Goal: Use online tool/utility: Utilize a website feature to perform a specific function

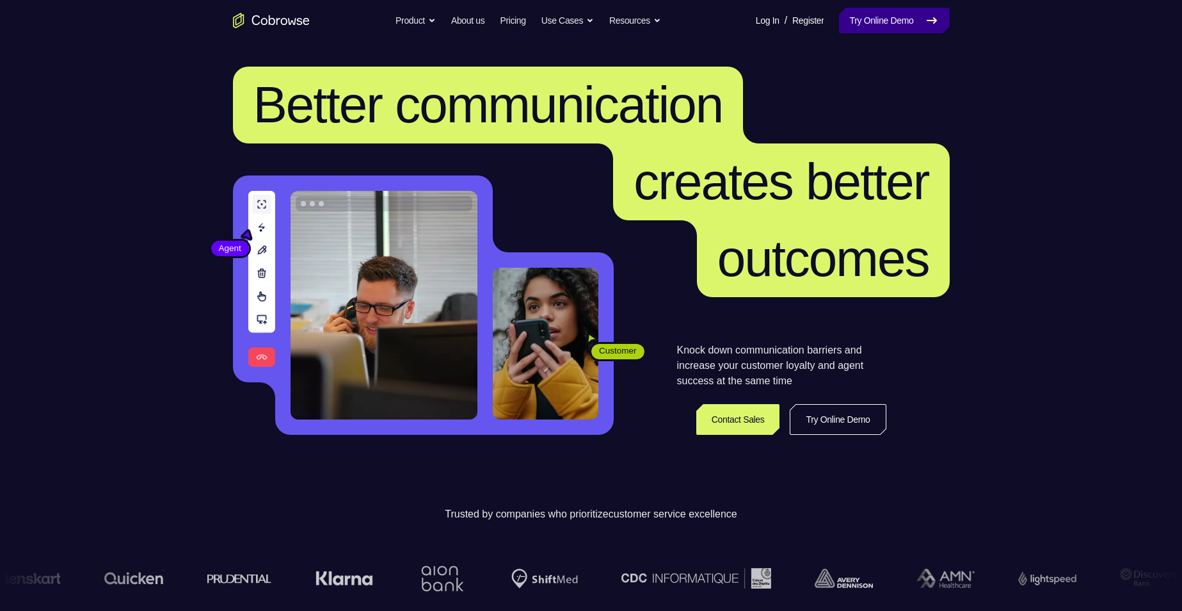
click at [904, 22] on link "Try Online Demo" at bounding box center [894, 21] width 110 height 26
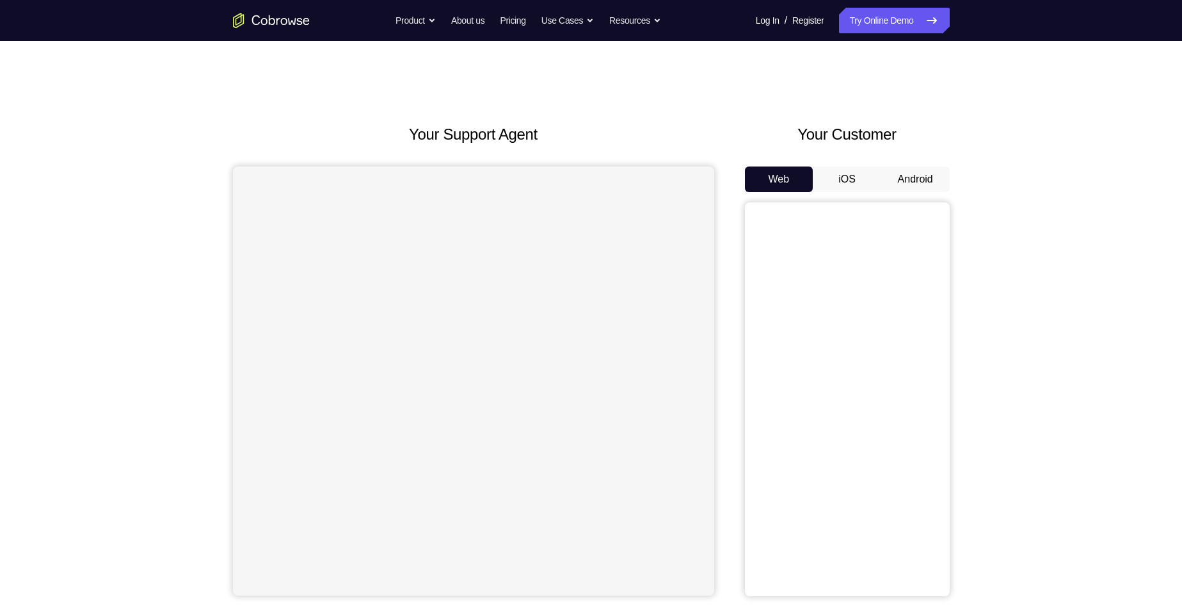
click at [903, 195] on div "Web iOS Android" at bounding box center [847, 381] width 205 height 430
click at [907, 187] on button "Android" at bounding box center [915, 179] width 68 height 26
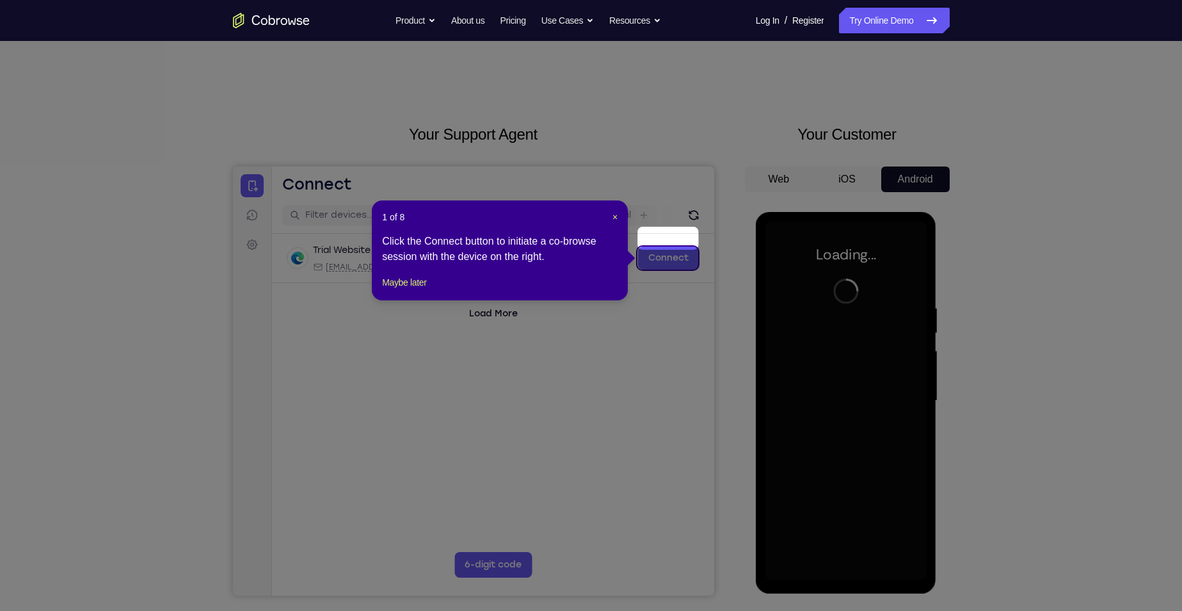
scroll to position [256, 0]
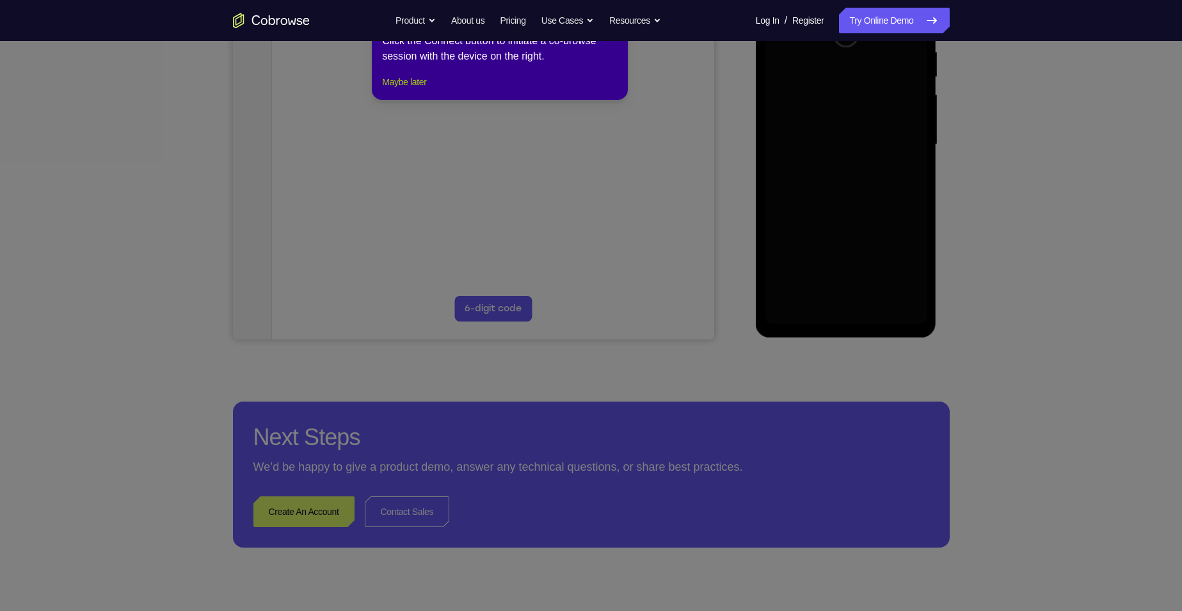
click at [426, 90] on button "Maybe later" at bounding box center [404, 81] width 44 height 15
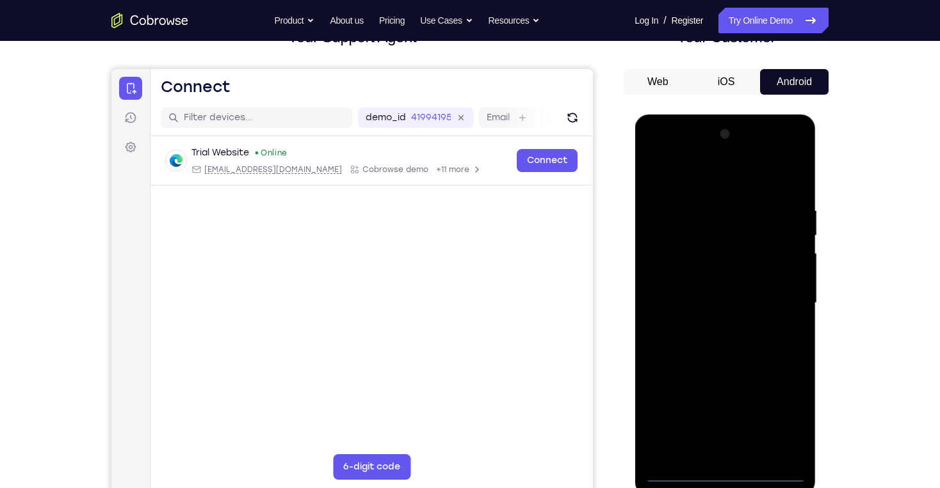
scroll to position [115, 0]
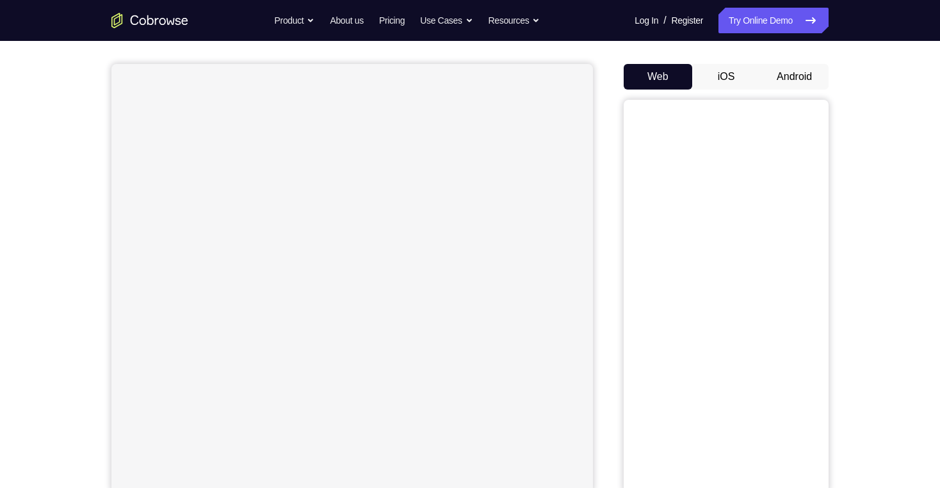
click at [795, 81] on button "Android" at bounding box center [794, 77] width 68 height 26
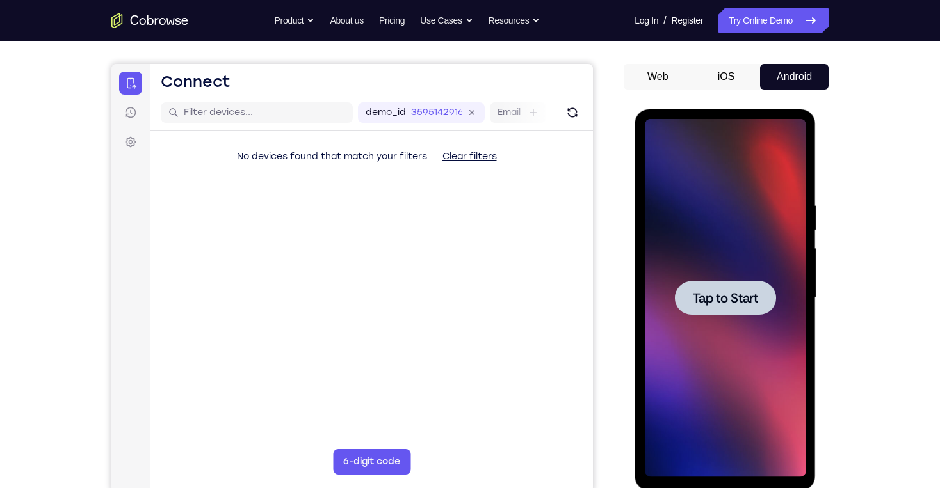
click at [693, 303] on span "Tap to Start" at bounding box center [724, 298] width 65 height 13
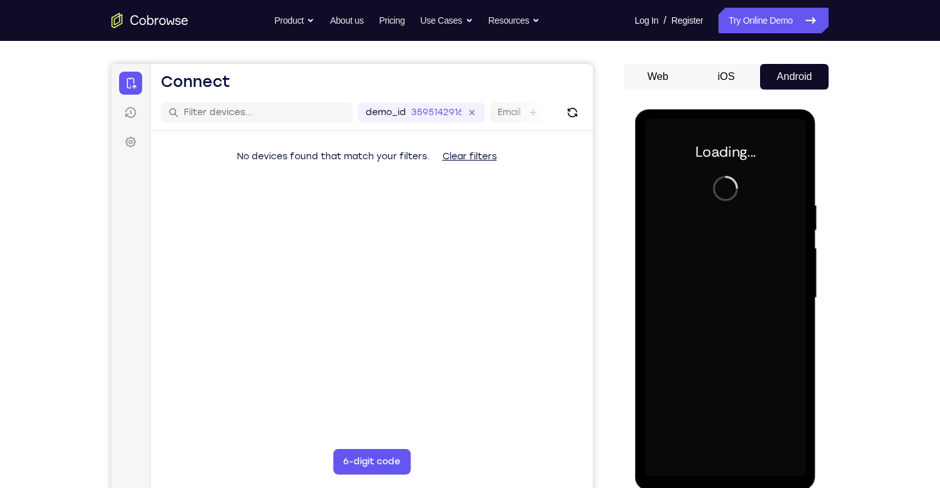
click at [694, 301] on div at bounding box center [724, 298] width 161 height 358
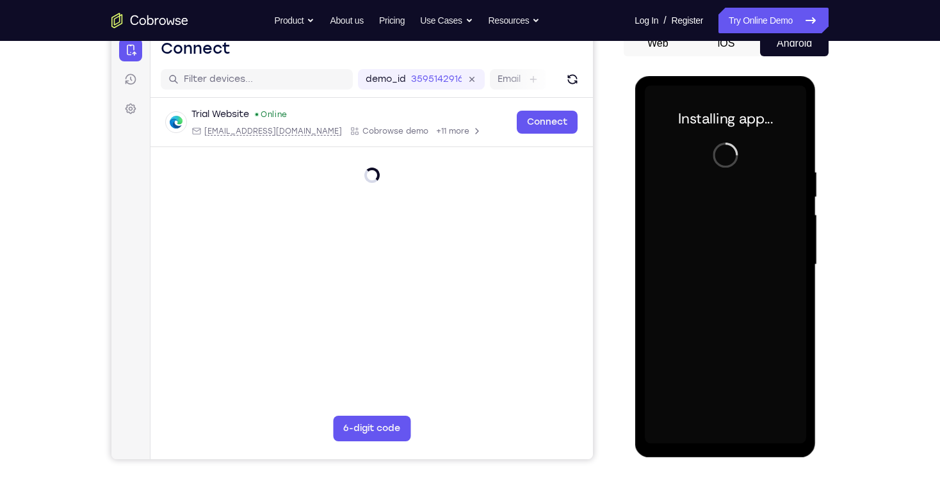
scroll to position [154, 0]
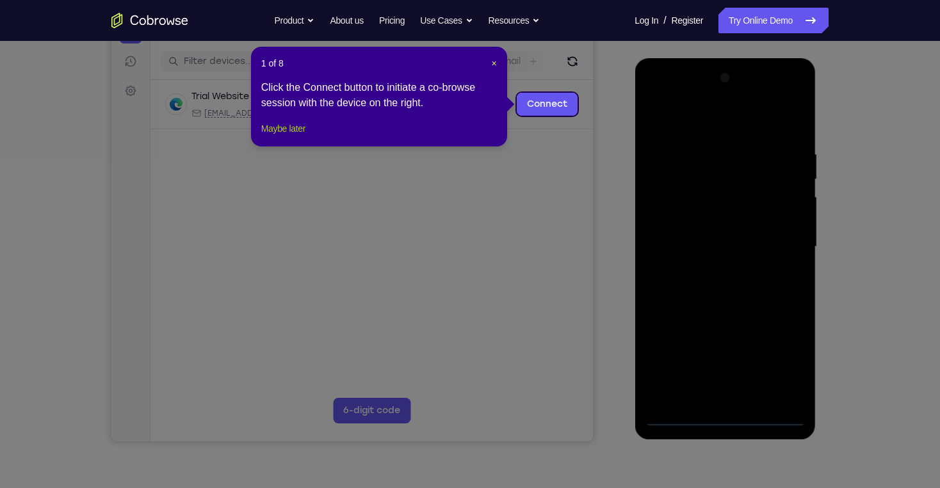
click at [280, 136] on button "Maybe later" at bounding box center [283, 128] width 44 height 15
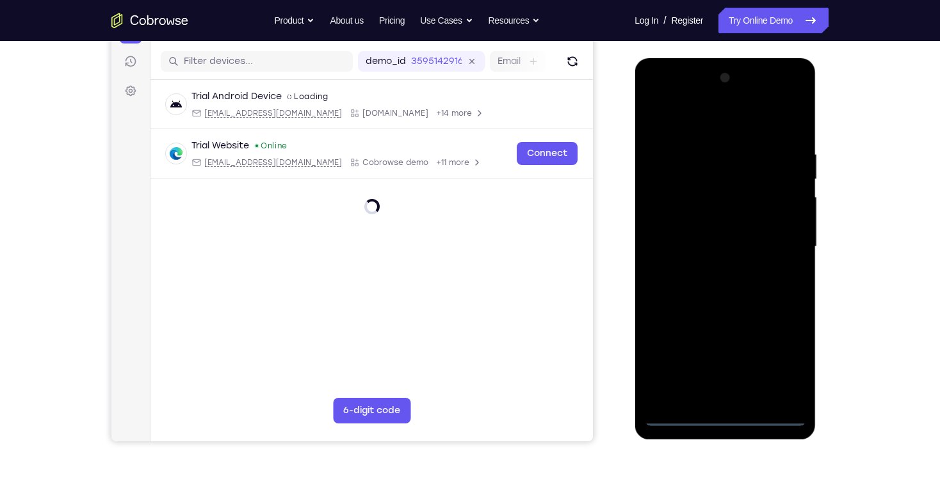
click at [732, 415] on div at bounding box center [724, 247] width 161 height 358
click at [785, 366] on div at bounding box center [724, 247] width 161 height 358
click at [655, 98] on div at bounding box center [724, 247] width 161 height 358
click at [778, 243] on div at bounding box center [724, 247] width 161 height 358
click at [711, 269] on div at bounding box center [724, 247] width 161 height 358
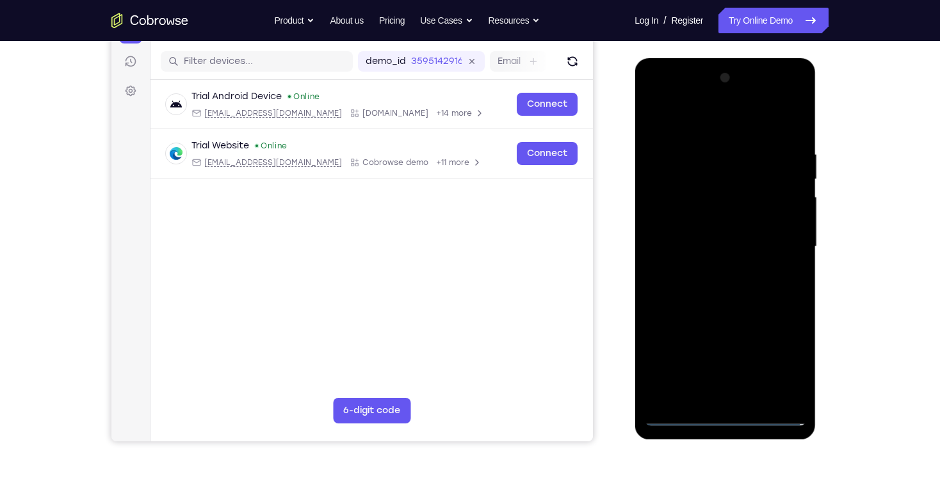
click at [699, 236] on div at bounding box center [724, 247] width 161 height 358
click at [706, 261] on div at bounding box center [724, 247] width 161 height 358
click at [692, 243] on div at bounding box center [724, 247] width 161 height 358
click at [701, 287] on div at bounding box center [724, 247] width 161 height 358
click at [699, 290] on div at bounding box center [724, 247] width 161 height 358
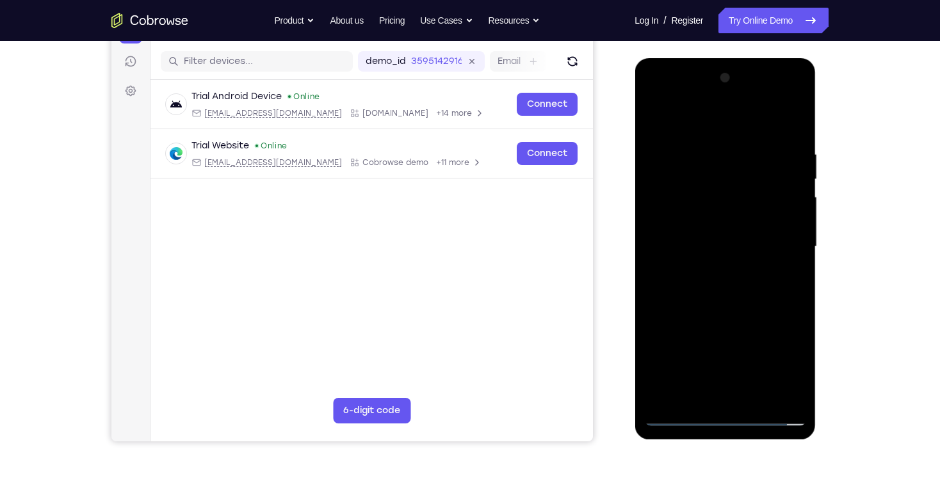
click at [698, 289] on div at bounding box center [724, 247] width 161 height 358
click at [796, 134] on div at bounding box center [724, 247] width 161 height 358
click at [793, 111] on div at bounding box center [724, 247] width 161 height 358
click at [755, 142] on div at bounding box center [724, 247] width 161 height 358
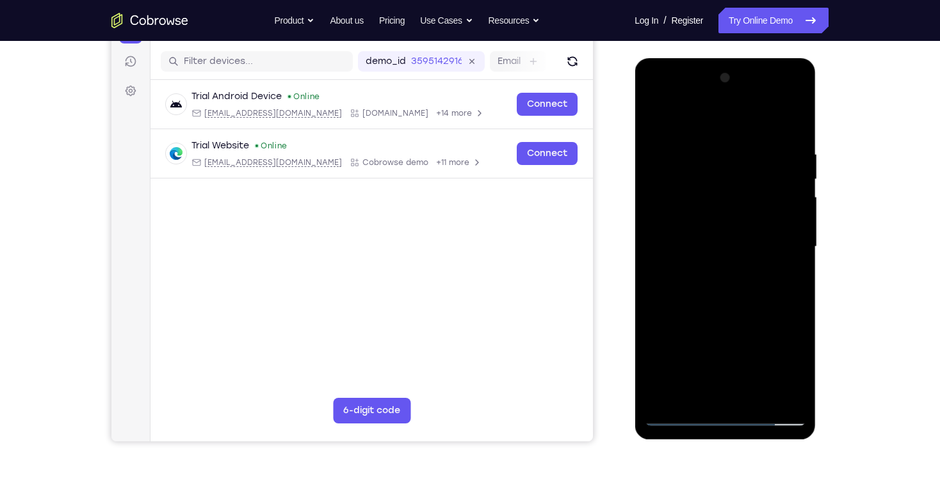
drag, startPoint x: 698, startPoint y: 231, endPoint x: 704, endPoint y: 153, distance: 78.3
click at [704, 153] on div at bounding box center [724, 247] width 161 height 358
drag, startPoint x: 705, startPoint y: 288, endPoint x: 706, endPoint y: 194, distance: 94.1
click at [706, 194] on div at bounding box center [724, 247] width 161 height 358
drag, startPoint x: 686, startPoint y: 311, endPoint x: 687, endPoint y: 213, distance: 98.6
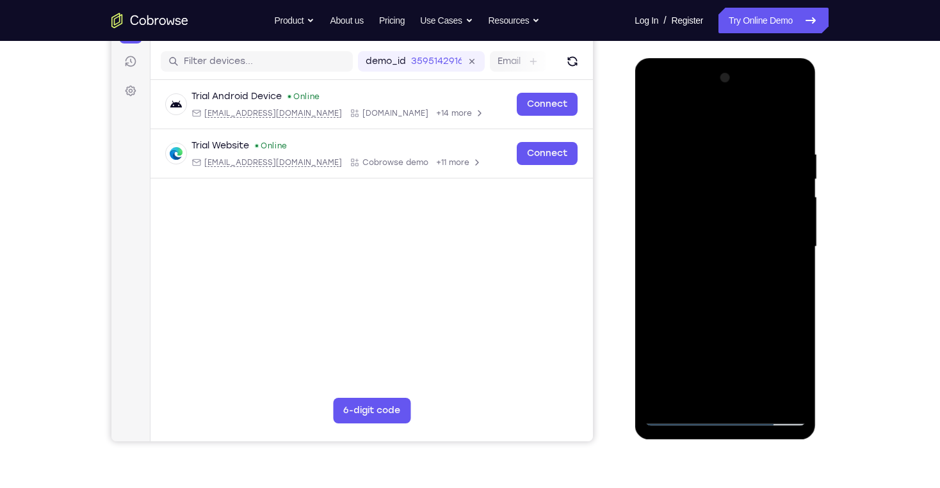
click at [687, 213] on div at bounding box center [724, 247] width 161 height 358
drag, startPoint x: 696, startPoint y: 333, endPoint x: 696, endPoint y: 249, distance: 84.5
click at [696, 249] on div at bounding box center [724, 247] width 161 height 358
drag, startPoint x: 703, startPoint y: 305, endPoint x: 702, endPoint y: 250, distance: 55.7
click at [702, 250] on div at bounding box center [724, 247] width 161 height 358
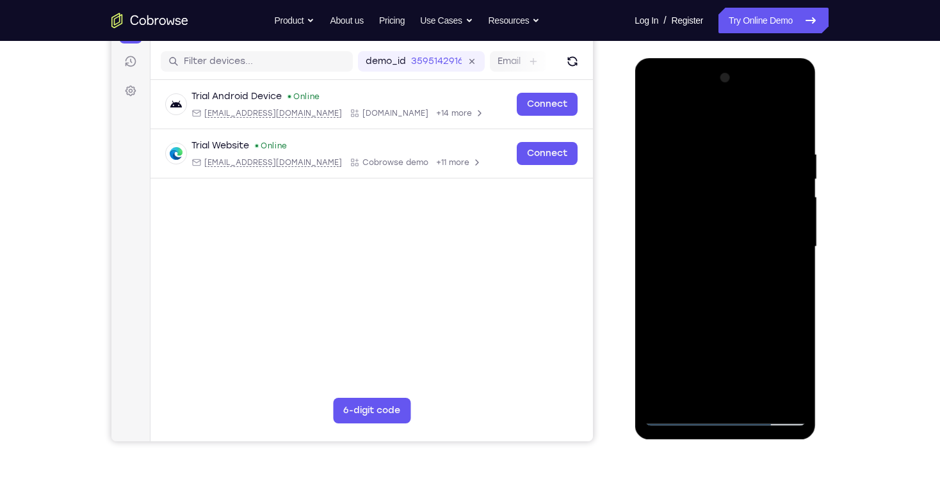
drag, startPoint x: 695, startPoint y: 346, endPoint x: 691, endPoint y: 312, distance: 33.4
click at [691, 312] on div at bounding box center [724, 247] width 161 height 358
drag, startPoint x: 689, startPoint y: 356, endPoint x: 686, endPoint y: 259, distance: 97.3
click at [686, 259] on div at bounding box center [724, 247] width 161 height 358
drag, startPoint x: 689, startPoint y: 251, endPoint x: 693, endPoint y: 339, distance: 88.4
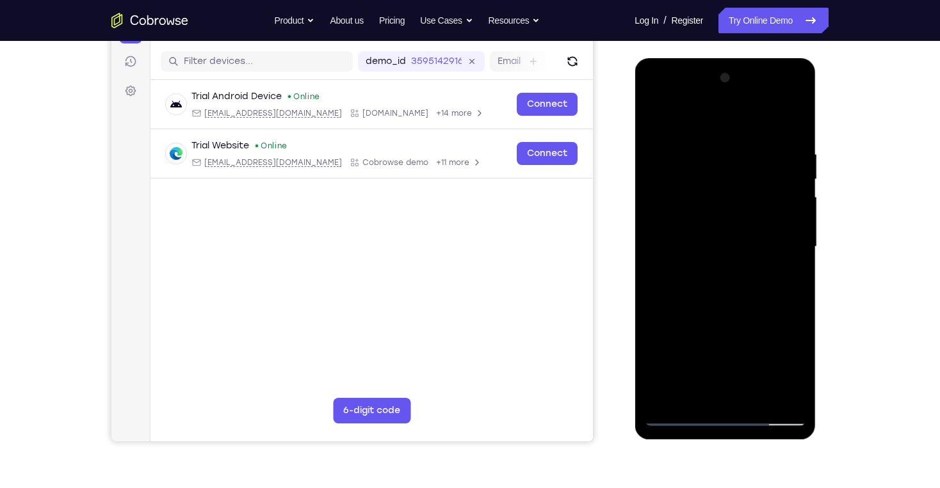
click at [693, 339] on div at bounding box center [724, 247] width 161 height 358
drag, startPoint x: 693, startPoint y: 195, endPoint x: 687, endPoint y: 302, distance: 107.7
click at [687, 302] on div at bounding box center [724, 247] width 161 height 358
drag, startPoint x: 701, startPoint y: 213, endPoint x: 698, endPoint y: 299, distance: 86.5
click at [698, 299] on div at bounding box center [724, 247] width 161 height 358
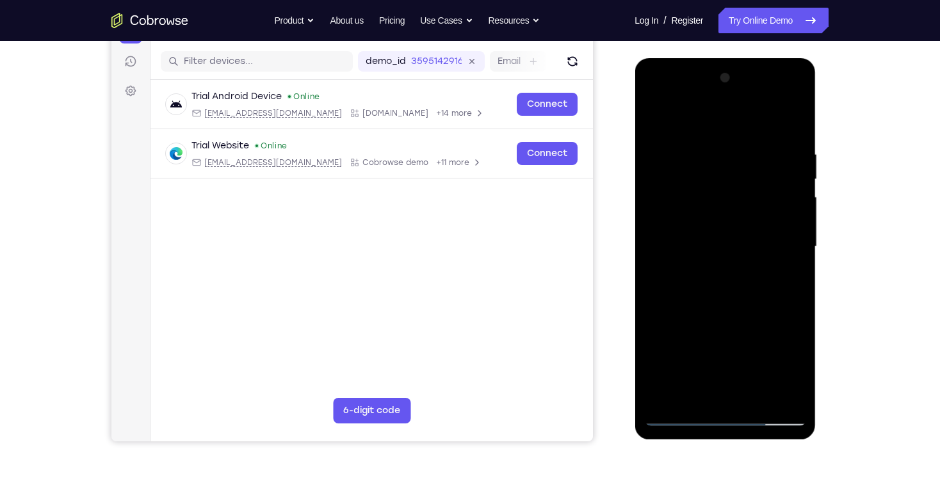
drag, startPoint x: 702, startPoint y: 156, endPoint x: 699, endPoint y: 235, distance: 78.8
click at [699, 230] on div at bounding box center [724, 247] width 161 height 358
drag, startPoint x: 698, startPoint y: 200, endPoint x: 696, endPoint y: 256, distance: 56.4
click at [696, 256] on div at bounding box center [724, 247] width 161 height 358
drag, startPoint x: 703, startPoint y: 180, endPoint x: 701, endPoint y: 269, distance: 89.0
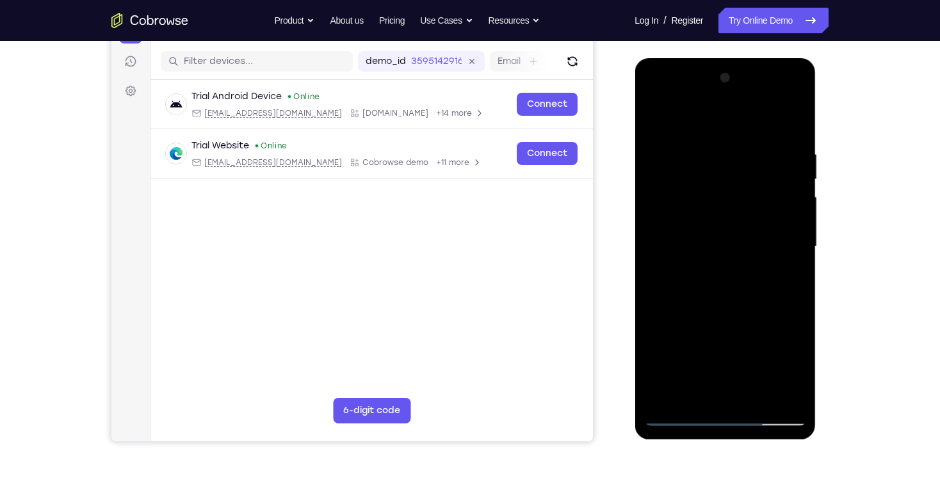
click at [701, 269] on div at bounding box center [724, 247] width 161 height 358
drag, startPoint x: 698, startPoint y: 191, endPoint x: 697, endPoint y: 245, distance: 54.4
click at [697, 245] on div at bounding box center [724, 247] width 161 height 358
drag, startPoint x: 683, startPoint y: 331, endPoint x: 688, endPoint y: 245, distance: 85.9
click at [688, 245] on div at bounding box center [724, 247] width 161 height 358
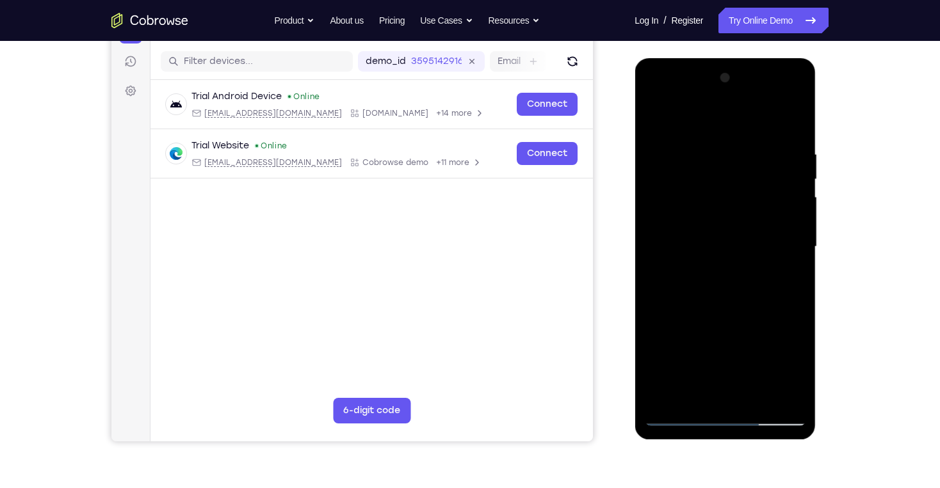
drag, startPoint x: 681, startPoint y: 350, endPoint x: 685, endPoint y: 197, distance: 153.0
click at [685, 197] on div at bounding box center [724, 247] width 161 height 358
drag, startPoint x: 686, startPoint y: 341, endPoint x: 696, endPoint y: 179, distance: 162.3
click at [696, 179] on div at bounding box center [724, 247] width 161 height 358
drag, startPoint x: 698, startPoint y: 284, endPoint x: 699, endPoint y: 191, distance: 92.8
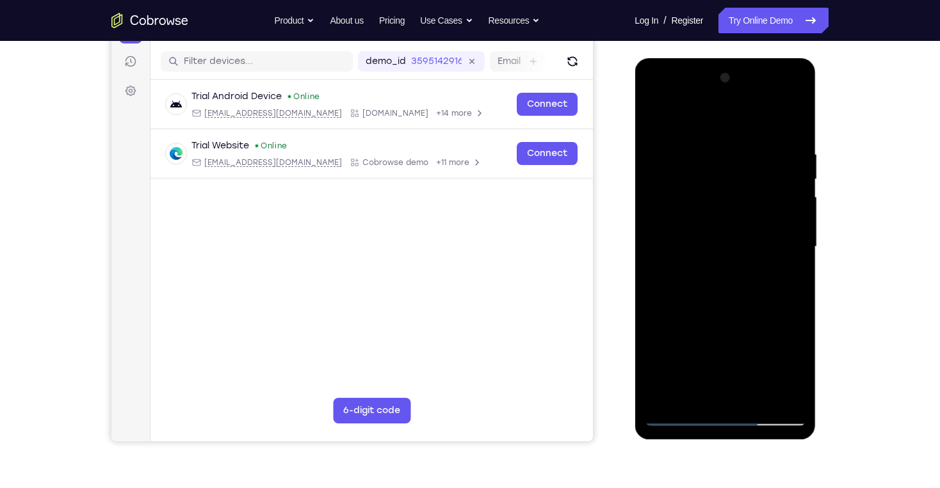
click at [699, 191] on div at bounding box center [724, 247] width 161 height 358
drag, startPoint x: 693, startPoint y: 346, endPoint x: 693, endPoint y: 224, distance: 122.3
click at [693, 224] on div at bounding box center [724, 247] width 161 height 358
click at [653, 118] on div at bounding box center [724, 247] width 161 height 358
drag, startPoint x: 724, startPoint y: 179, endPoint x: 725, endPoint y: 349, distance: 169.6
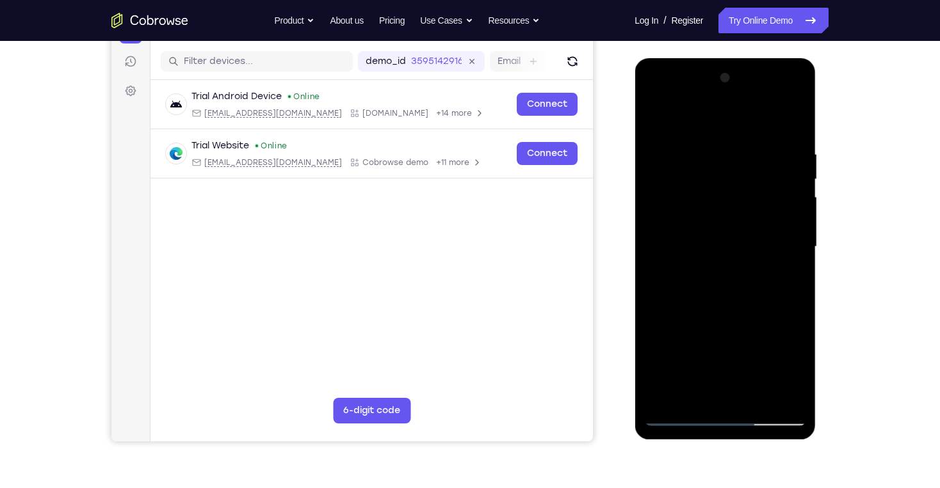
click at [725, 348] on div at bounding box center [724, 247] width 161 height 358
drag, startPoint x: 737, startPoint y: 163, endPoint x: 724, endPoint y: 423, distance: 260.8
click at [724, 423] on div at bounding box center [724, 247] width 161 height 358
drag, startPoint x: 737, startPoint y: 195, endPoint x: 762, endPoint y: 395, distance: 201.9
click at [761, 385] on div at bounding box center [724, 247] width 161 height 358
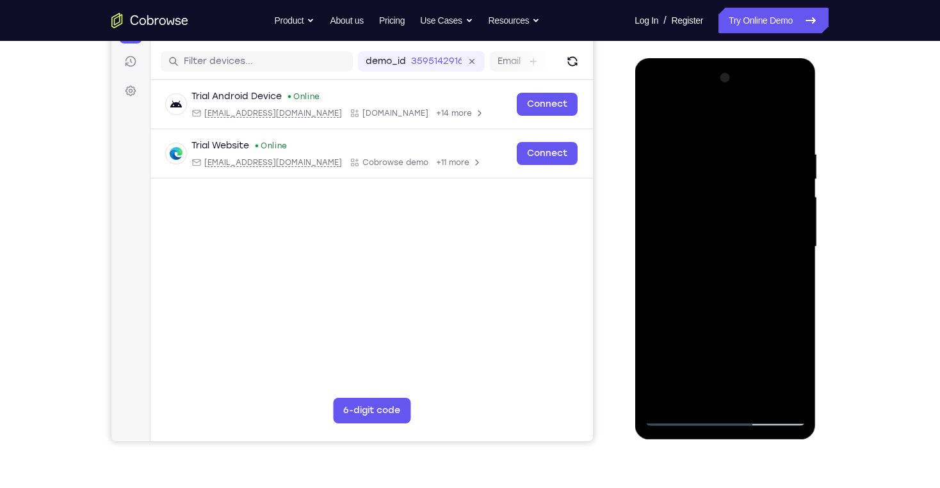
click at [757, 398] on div at bounding box center [724, 247] width 161 height 358
click at [733, 315] on div at bounding box center [724, 247] width 161 height 358
click at [714, 310] on div at bounding box center [724, 247] width 161 height 358
click at [656, 120] on div at bounding box center [724, 247] width 161 height 358
click at [656, 119] on div at bounding box center [724, 247] width 161 height 358
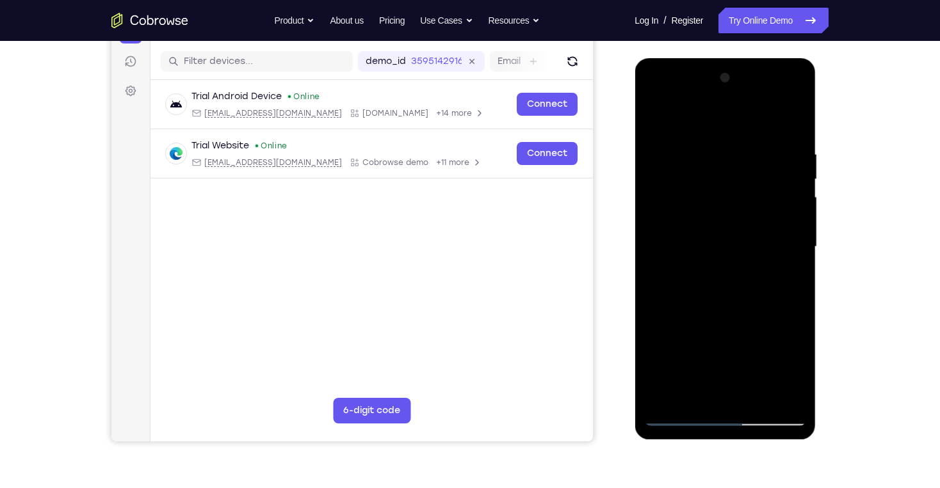
drag, startPoint x: 789, startPoint y: 150, endPoint x: 673, endPoint y: 151, distance: 115.9
click at [673, 151] on div at bounding box center [724, 247] width 161 height 358
drag, startPoint x: 758, startPoint y: 150, endPoint x: 652, endPoint y: 151, distance: 105.6
click at [652, 151] on div at bounding box center [724, 247] width 161 height 358
drag, startPoint x: 760, startPoint y: 148, endPoint x: 654, endPoint y: 150, distance: 106.3
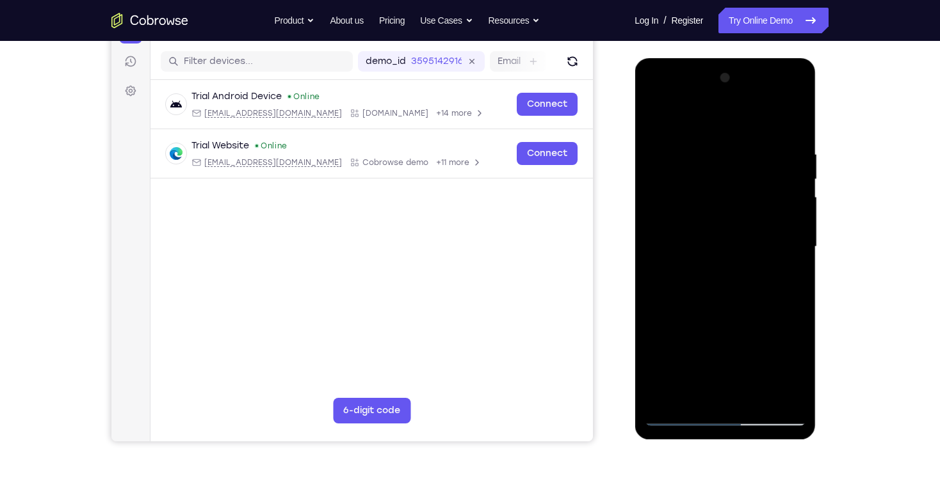
click at [654, 150] on div at bounding box center [724, 247] width 161 height 358
click at [699, 397] on div at bounding box center [724, 247] width 161 height 358
click at [696, 118] on div at bounding box center [724, 247] width 161 height 358
click at [797, 115] on div at bounding box center [724, 247] width 161 height 358
click at [744, 211] on div at bounding box center [724, 247] width 161 height 358
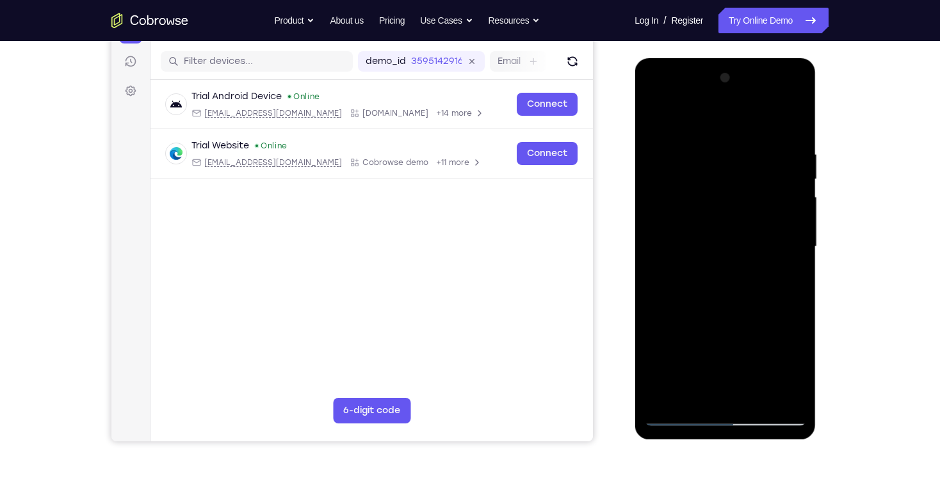
drag, startPoint x: 746, startPoint y: 313, endPoint x: 755, endPoint y: 230, distance: 83.0
click at [755, 230] on div at bounding box center [724, 247] width 161 height 358
click at [793, 179] on div at bounding box center [724, 247] width 161 height 358
click at [796, 170] on div at bounding box center [724, 247] width 161 height 358
drag, startPoint x: 770, startPoint y: 216, endPoint x: 767, endPoint y: 264, distance: 48.1
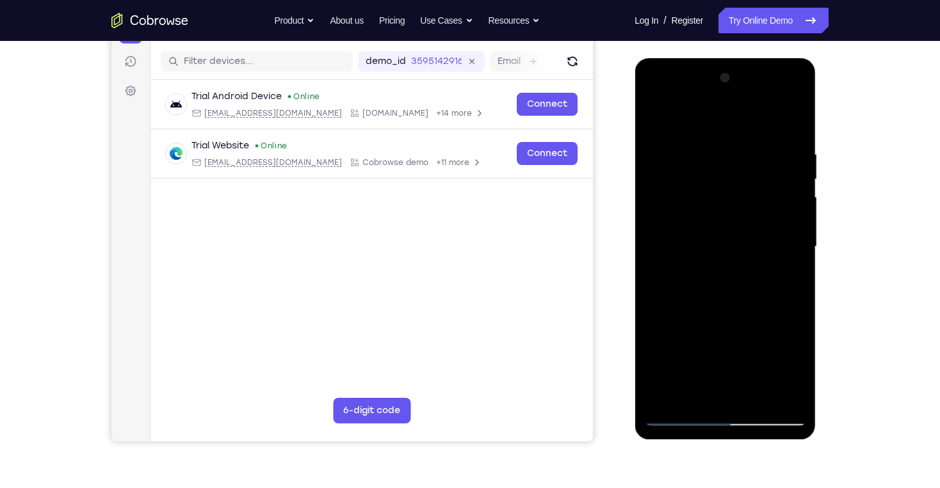
click at [767, 264] on div at bounding box center [724, 247] width 161 height 358
click at [787, 399] on div at bounding box center [724, 247] width 161 height 358
drag, startPoint x: 739, startPoint y: 322, endPoint x: 736, endPoint y: 205, distance: 117.2
click at [736, 205] on div at bounding box center [724, 247] width 161 height 358
drag, startPoint x: 743, startPoint y: 263, endPoint x: 744, endPoint y: 231, distance: 32.0
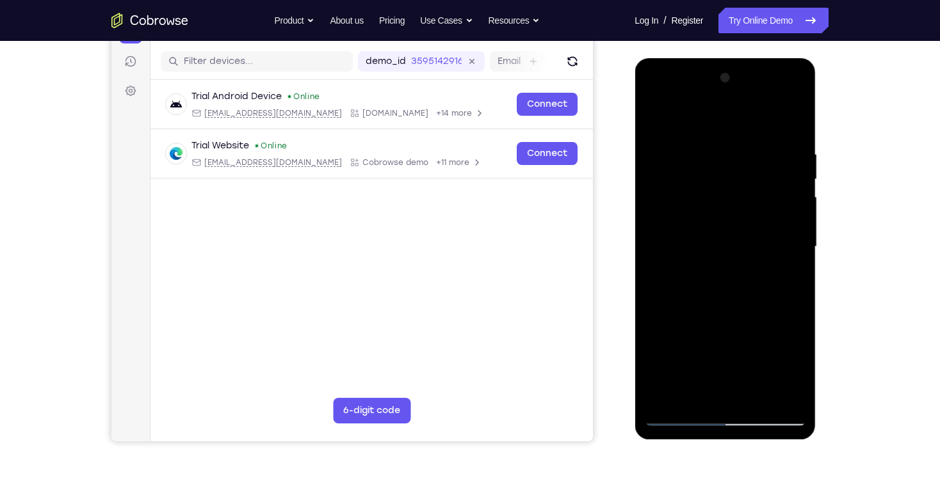
click at [744, 231] on div at bounding box center [724, 247] width 161 height 358
click at [684, 261] on div at bounding box center [724, 247] width 161 height 358
drag, startPoint x: 750, startPoint y: 274, endPoint x: 749, endPoint y: 306, distance: 32.0
click at [750, 305] on div at bounding box center [724, 247] width 161 height 358
click at [653, 117] on div at bounding box center [724, 247] width 161 height 358
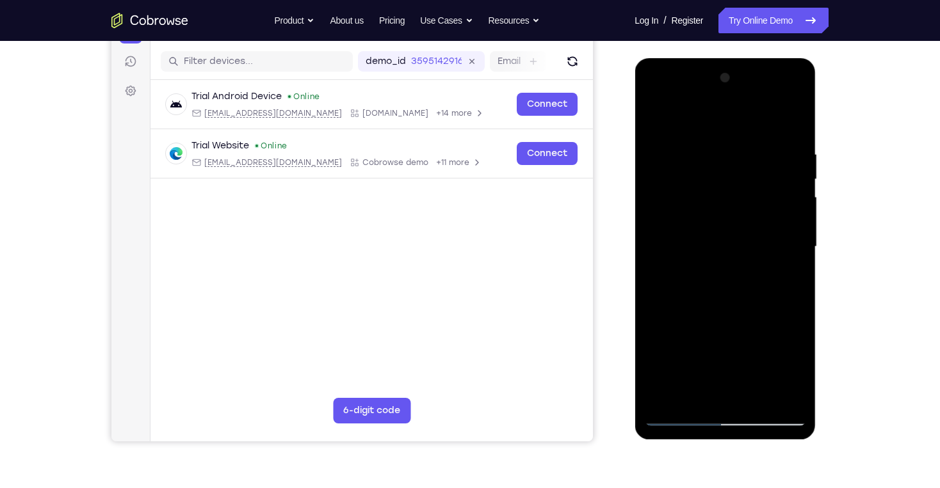
drag, startPoint x: 765, startPoint y: 346, endPoint x: 760, endPoint y: 225, distance: 121.7
click at [760, 225] on div at bounding box center [724, 247] width 161 height 358
click at [737, 316] on div at bounding box center [724, 247] width 161 height 358
drag, startPoint x: 721, startPoint y: 259, endPoint x: 718, endPoint y: 310, distance: 51.3
click at [718, 310] on div at bounding box center [724, 247] width 161 height 358
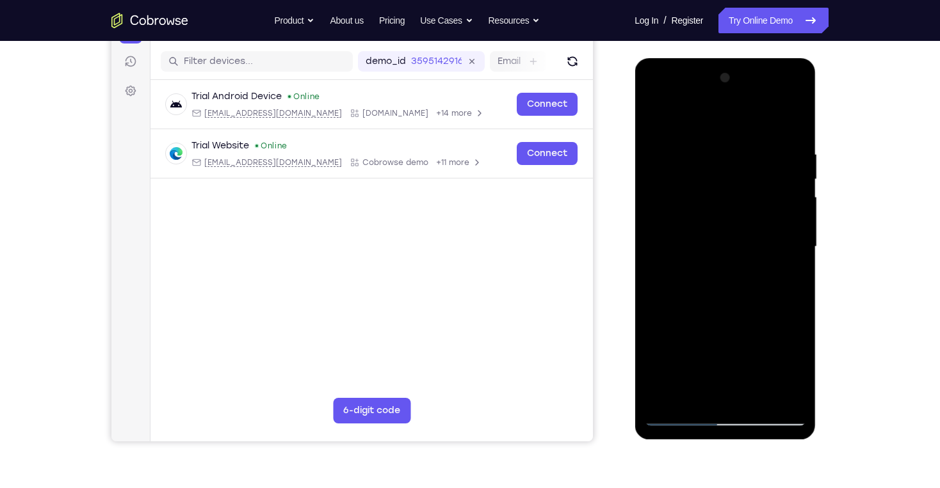
drag, startPoint x: 721, startPoint y: 260, endPoint x: 723, endPoint y: 317, distance: 57.0
click at [723, 317] on div at bounding box center [724, 247] width 161 height 358
click at [653, 115] on div at bounding box center [724, 247] width 161 height 358
click at [680, 335] on div at bounding box center [724, 247] width 161 height 358
click at [650, 116] on div at bounding box center [724, 247] width 161 height 358
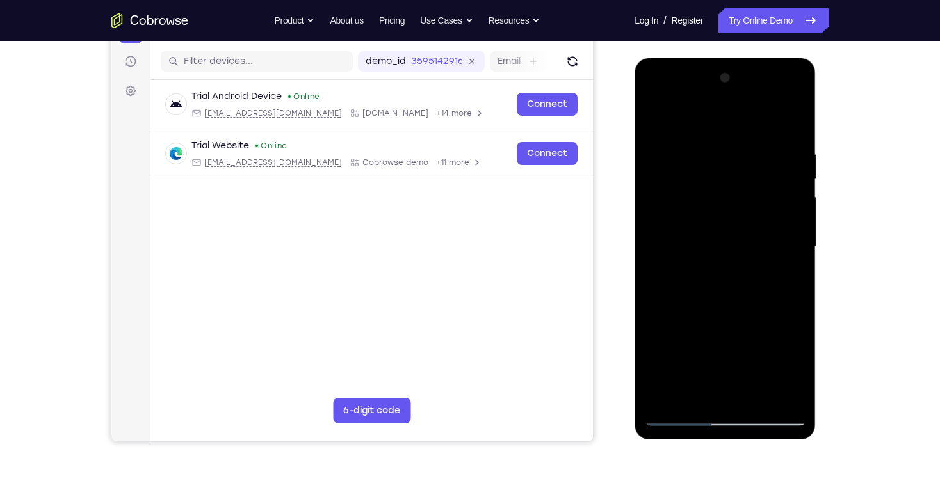
click at [772, 338] on div at bounding box center [724, 247] width 161 height 358
click at [652, 116] on div at bounding box center [724, 247] width 161 height 358
drag, startPoint x: 737, startPoint y: 284, endPoint x: 749, endPoint y: 157, distance: 127.9
click at [749, 157] on div at bounding box center [724, 247] width 161 height 358
click at [669, 241] on div at bounding box center [724, 247] width 161 height 358
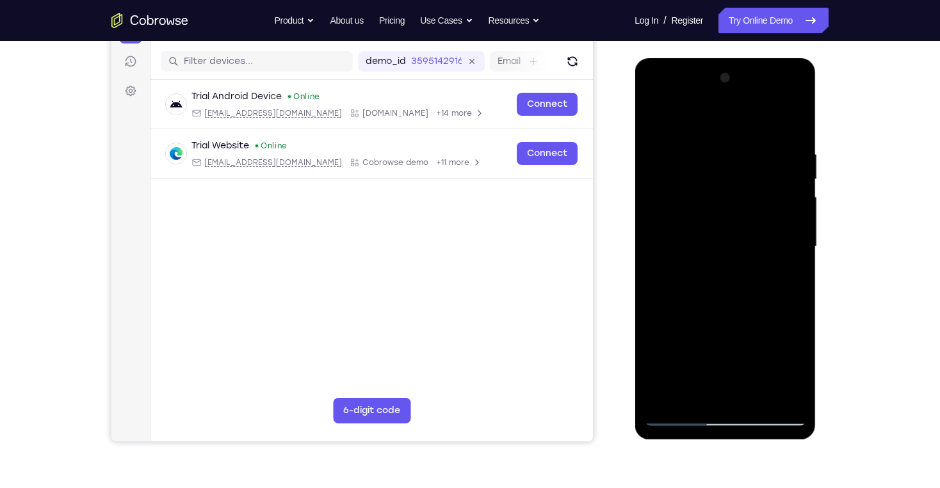
drag, startPoint x: 771, startPoint y: 246, endPoint x: 767, endPoint y: 332, distance: 85.8
click at [767, 332] on div at bounding box center [724, 247] width 161 height 358
click at [654, 115] on div at bounding box center [724, 247] width 161 height 358
drag, startPoint x: 750, startPoint y: 301, endPoint x: 756, endPoint y: 195, distance: 105.8
click at [756, 195] on div at bounding box center [724, 247] width 161 height 358
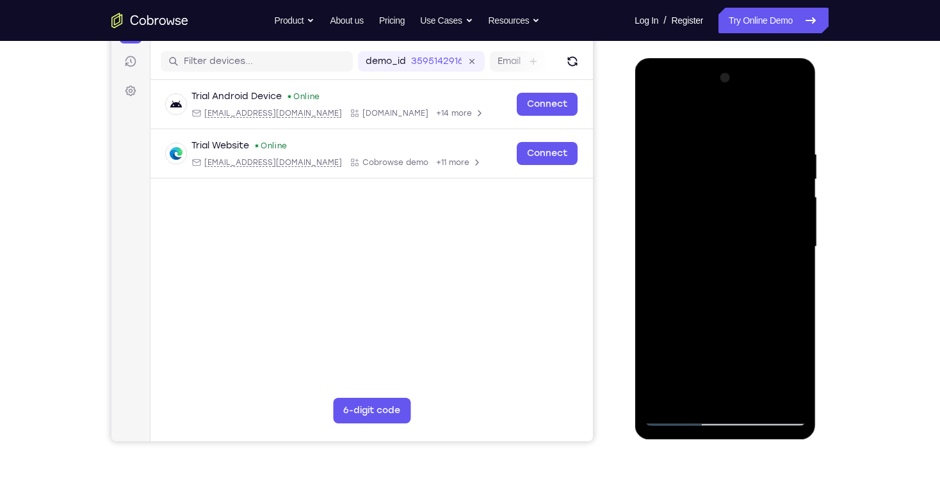
click at [765, 283] on div at bounding box center [724, 247] width 161 height 358
drag, startPoint x: 741, startPoint y: 295, endPoint x: 743, endPoint y: 330, distance: 34.6
click at [743, 330] on div at bounding box center [724, 247] width 161 height 358
click at [655, 118] on div at bounding box center [724, 247] width 161 height 358
drag, startPoint x: 755, startPoint y: 355, endPoint x: 794, endPoint y: 195, distance: 164.7
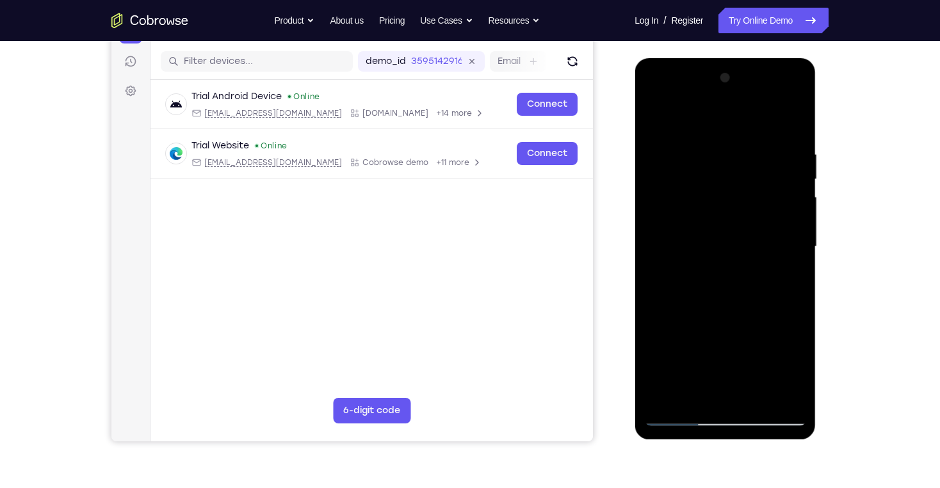
click at [794, 195] on div at bounding box center [724, 247] width 161 height 358
click at [680, 330] on div at bounding box center [724, 247] width 161 height 358
click at [652, 113] on div at bounding box center [724, 247] width 161 height 358
click at [654, 117] on div at bounding box center [724, 247] width 161 height 358
drag, startPoint x: 729, startPoint y: 257, endPoint x: 735, endPoint y: 107, distance: 149.9
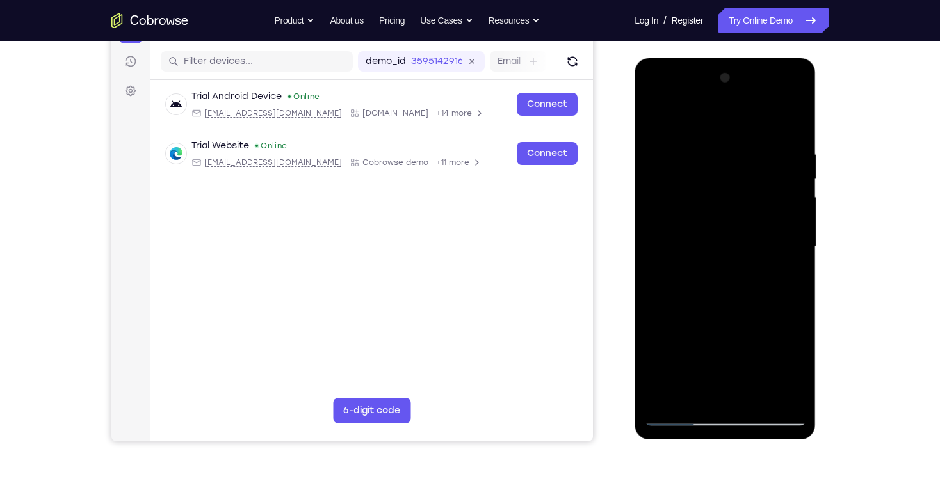
click at [735, 107] on div at bounding box center [724, 247] width 161 height 358
drag, startPoint x: 725, startPoint y: 320, endPoint x: 729, endPoint y: 171, distance: 149.2
click at [729, 171] on div at bounding box center [724, 247] width 161 height 358
drag, startPoint x: 725, startPoint y: 344, endPoint x: 732, endPoint y: 169, distance: 174.9
click at [732, 169] on div at bounding box center [724, 247] width 161 height 358
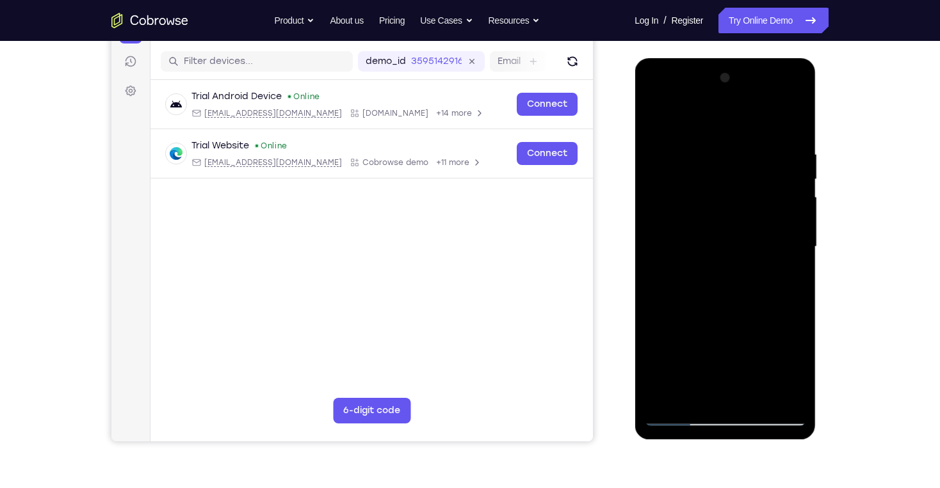
drag, startPoint x: 721, startPoint y: 335, endPoint x: 738, endPoint y: 261, distance: 76.1
click at [736, 260] on div at bounding box center [724, 247] width 161 height 358
click at [775, 254] on div at bounding box center [724, 247] width 161 height 358
drag, startPoint x: 756, startPoint y: 226, endPoint x: 757, endPoint y: 329, distance: 103.1
click at [757, 329] on div at bounding box center [724, 247] width 161 height 358
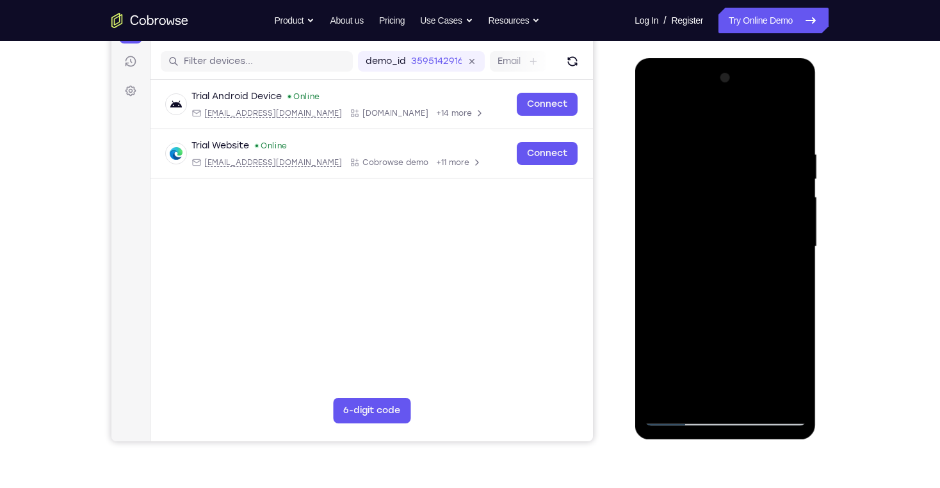
click at [693, 399] on div at bounding box center [724, 247] width 161 height 358
click at [665, 149] on div at bounding box center [724, 247] width 161 height 358
click at [793, 259] on div at bounding box center [724, 247] width 161 height 358
click at [794, 256] on div at bounding box center [724, 247] width 161 height 358
drag, startPoint x: 734, startPoint y: 348, endPoint x: 734, endPoint y: 302, distance: 46.1
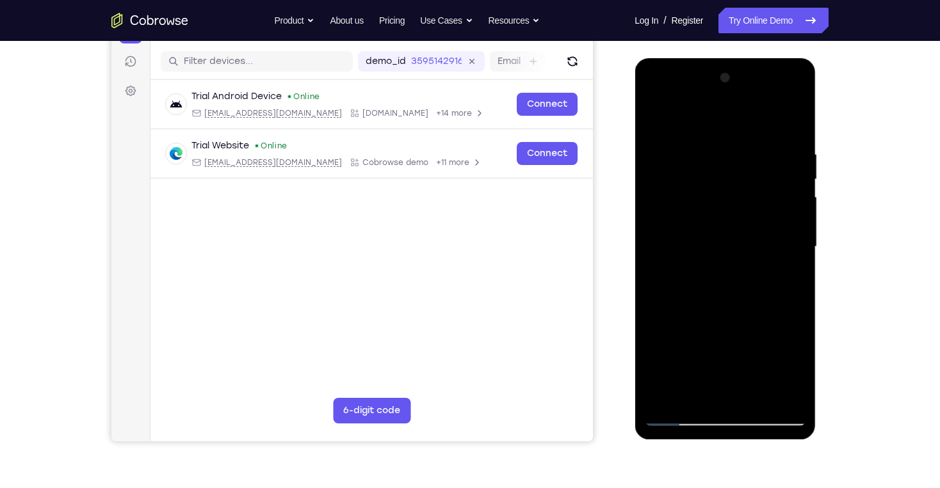
click at [734, 302] on div at bounding box center [724, 247] width 161 height 358
click at [792, 207] on div at bounding box center [724, 247] width 161 height 358
click at [694, 397] on div at bounding box center [724, 247] width 161 height 358
click at [726, 118] on div at bounding box center [724, 247] width 161 height 358
drag, startPoint x: 721, startPoint y: 166, endPoint x: 734, endPoint y: 225, distance: 60.3
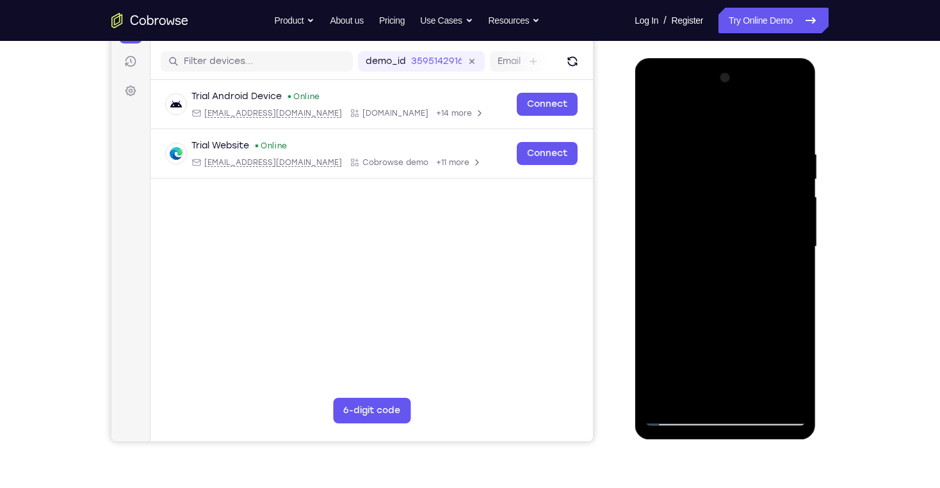
click at [734, 225] on div at bounding box center [724, 247] width 161 height 358
drag, startPoint x: 763, startPoint y: 154, endPoint x: 764, endPoint y: 196, distance: 41.6
click at [764, 196] on div at bounding box center [724, 247] width 161 height 358
click at [727, 143] on div at bounding box center [724, 247] width 161 height 358
click at [734, 162] on div at bounding box center [724, 247] width 161 height 358
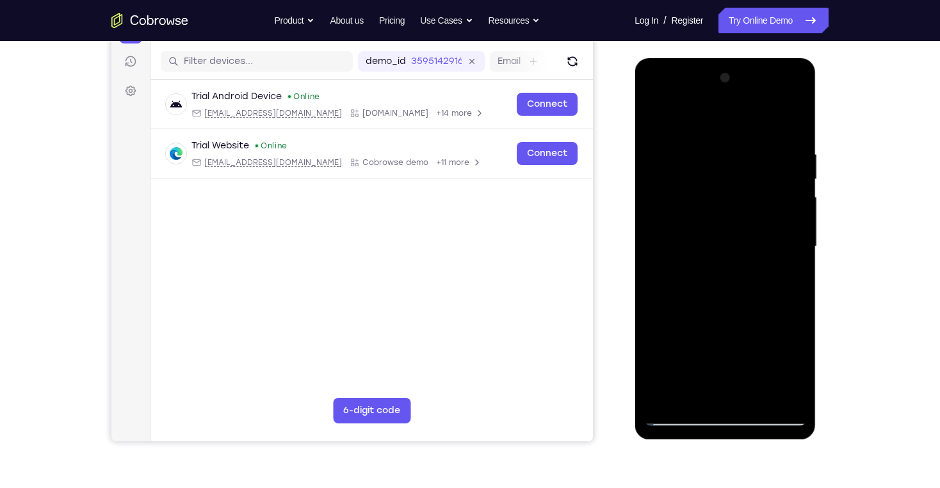
click at [663, 399] on div at bounding box center [724, 247] width 161 height 358
click at [716, 151] on div at bounding box center [724, 247] width 161 height 358
click at [783, 227] on div at bounding box center [724, 247] width 161 height 358
click at [783, 233] on div at bounding box center [724, 247] width 161 height 358
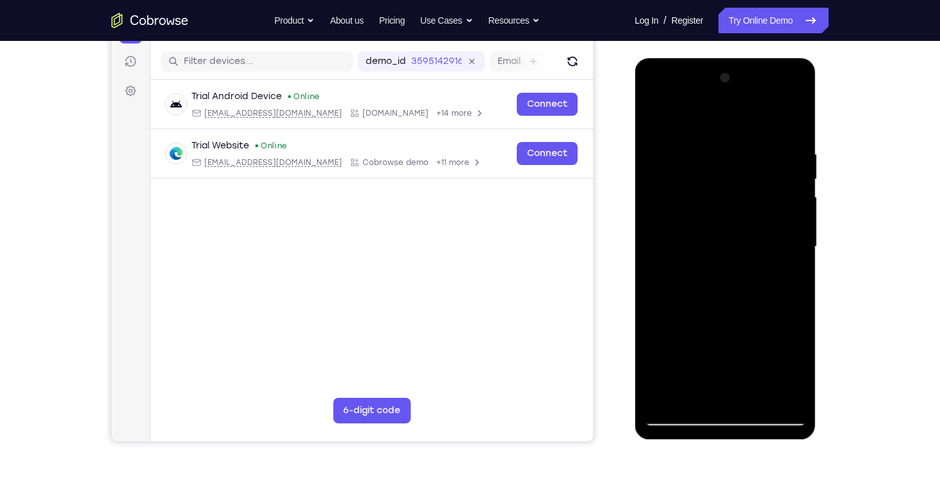
click at [785, 232] on div at bounding box center [724, 247] width 161 height 358
click at [788, 228] on div at bounding box center [724, 247] width 161 height 358
